Goal: Information Seeking & Learning: Learn about a topic

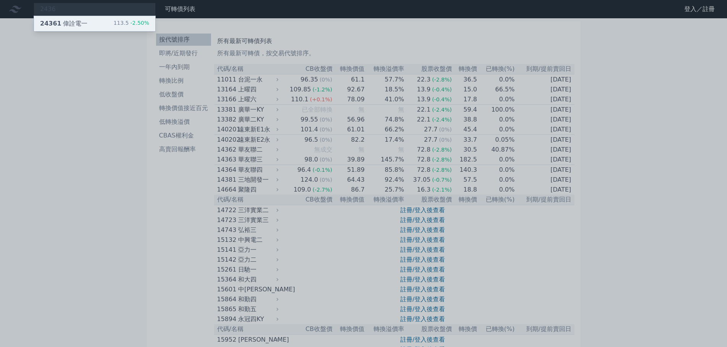
type input "2436"
drag, startPoint x: 74, startPoint y: 20, endPoint x: 77, endPoint y: 26, distance: 7.3
click at [74, 20] on div "24361 偉詮電一" at bounding box center [63, 23] width 47 height 9
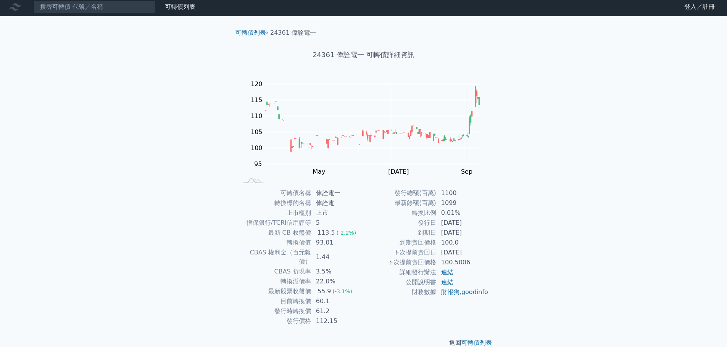
scroll to position [6, 0]
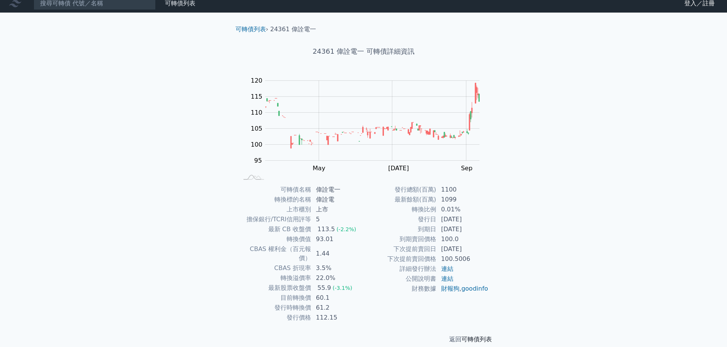
click at [487, 336] on link "可轉債列表" at bounding box center [476, 339] width 31 height 7
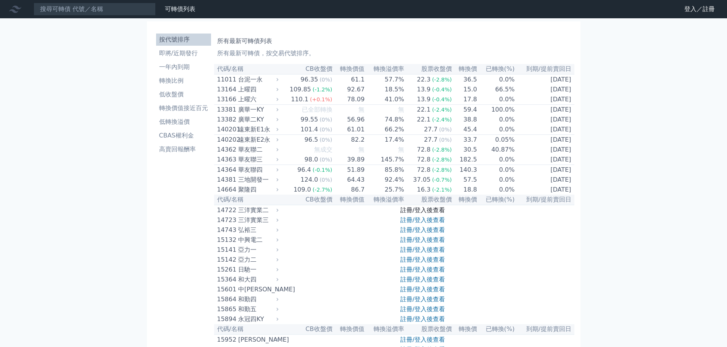
click at [416, 214] on link "註冊/登入後查看" at bounding box center [422, 210] width 45 height 7
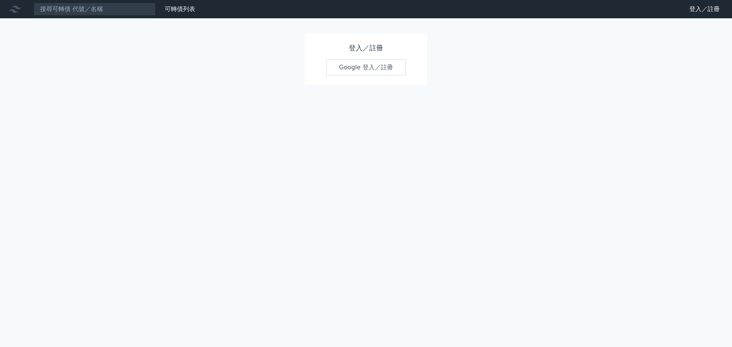
click at [354, 69] on link "Google 登入／註冊" at bounding box center [365, 67] width 79 height 16
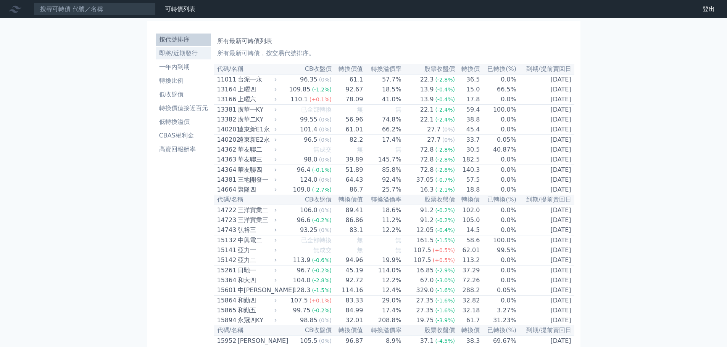
click at [188, 56] on li "即將/近期發行" at bounding box center [183, 53] width 55 height 9
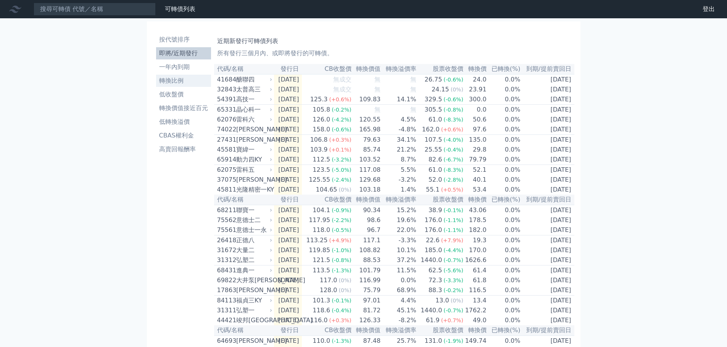
click at [174, 80] on li "轉換比例" at bounding box center [183, 80] width 55 height 9
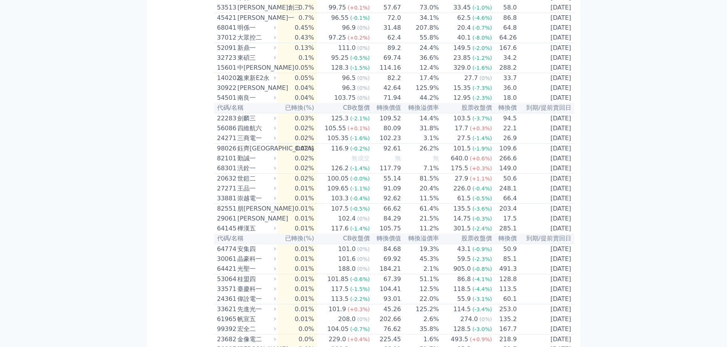
scroll to position [1981, 0]
